Goal: Find specific page/section: Find specific page/section

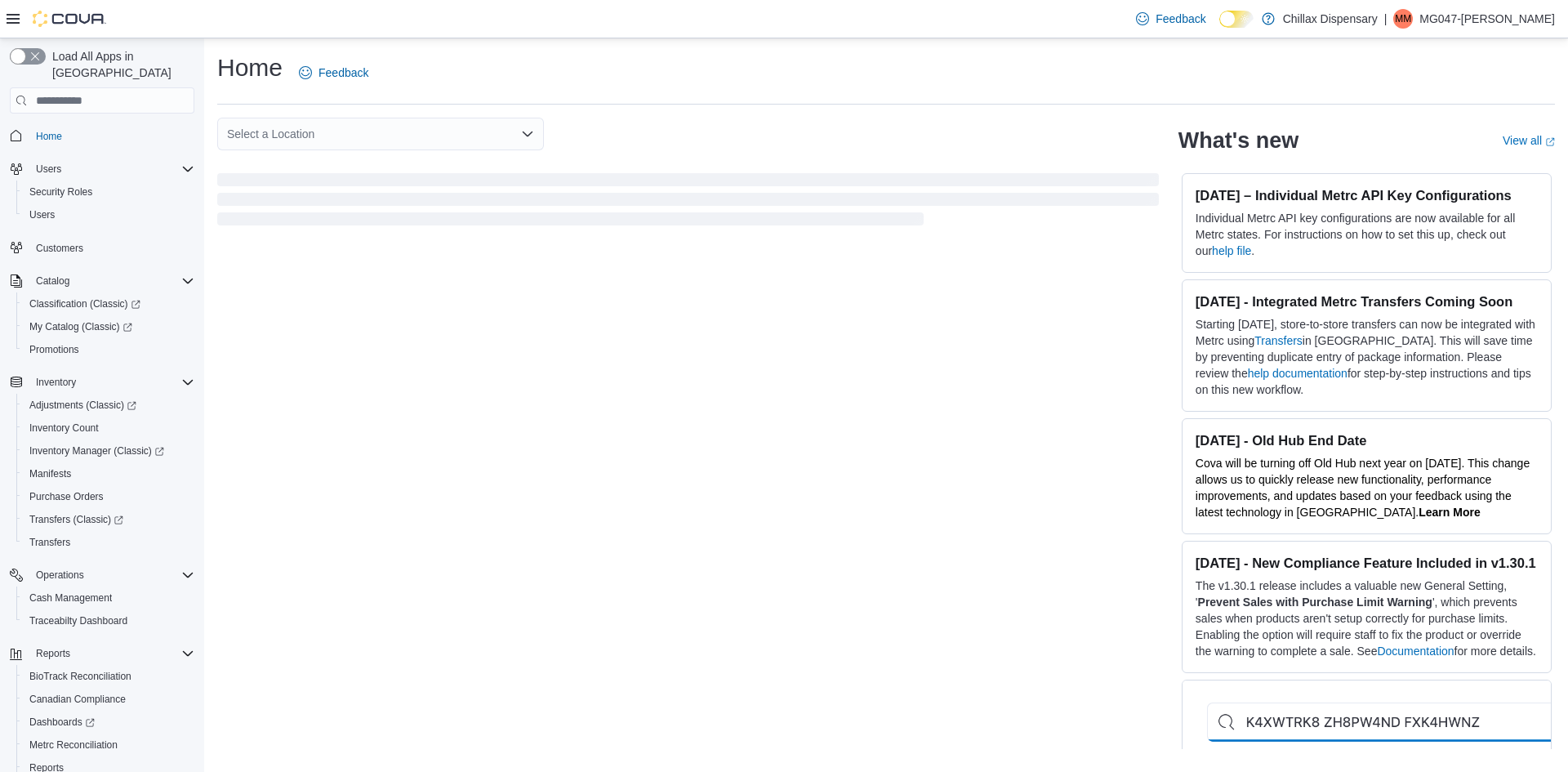
drag, startPoint x: 133, startPoint y: 133, endPoint x: 390, endPoint y: 31, distance: 276.5
click at [390, 31] on div "Feedback Dark Mode Chillax Dispensary | MM MG047-Maya Espinoza" at bounding box center [784, 19] width 1568 height 38
drag, startPoint x: 346, startPoint y: 102, endPoint x: 260, endPoint y: 162, distance: 104.9
drag, startPoint x: 260, startPoint y: 162, endPoint x: 237, endPoint y: 12, distance: 151.8
click at [237, 12] on div "Feedback Dark Mode Chillax Dispensary | MM MG047-Maya Espinoza" at bounding box center [784, 19] width 1568 height 38
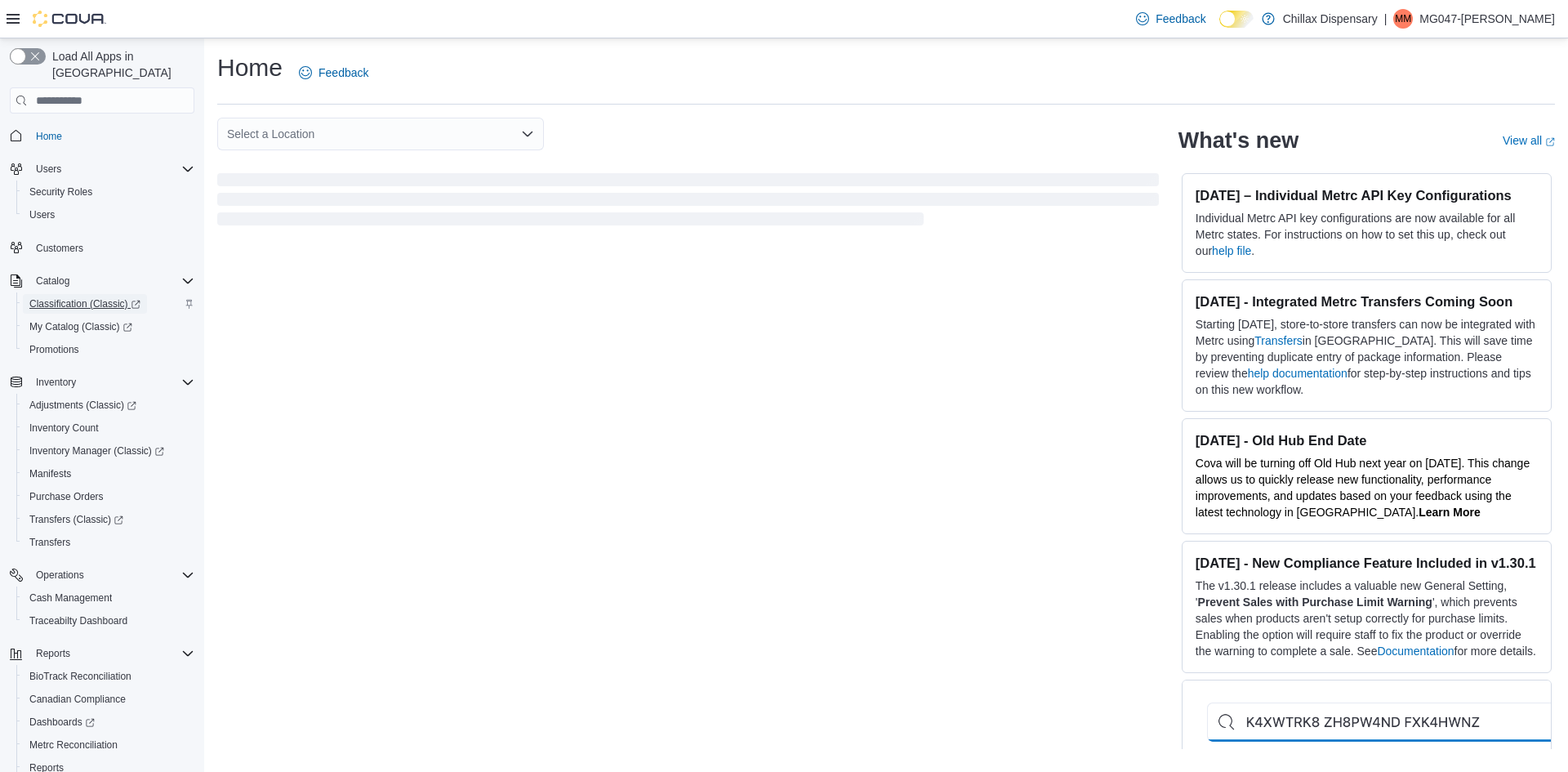
click at [78, 297] on span "Classification (Classic)" at bounding box center [86, 304] width 111 height 13
